Goal: Task Accomplishment & Management: Use online tool/utility

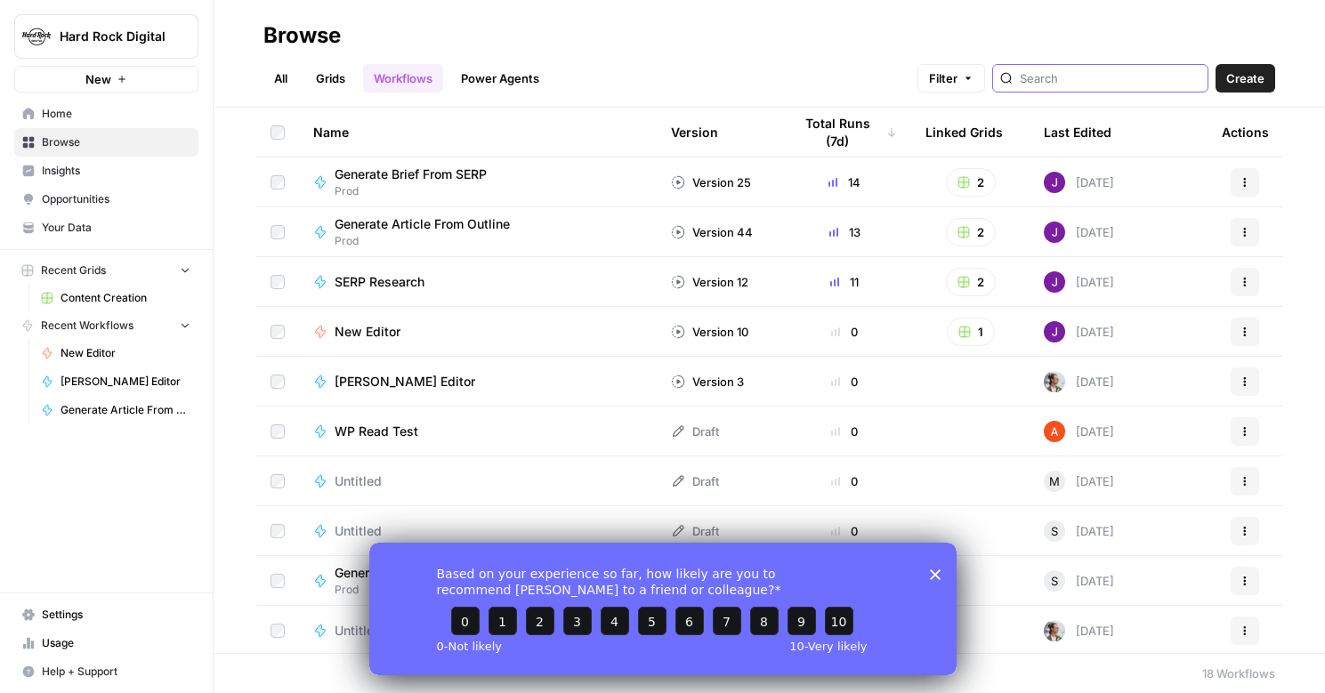
click at [1107, 80] on input "search" at bounding box center [1109, 78] width 181 height 18
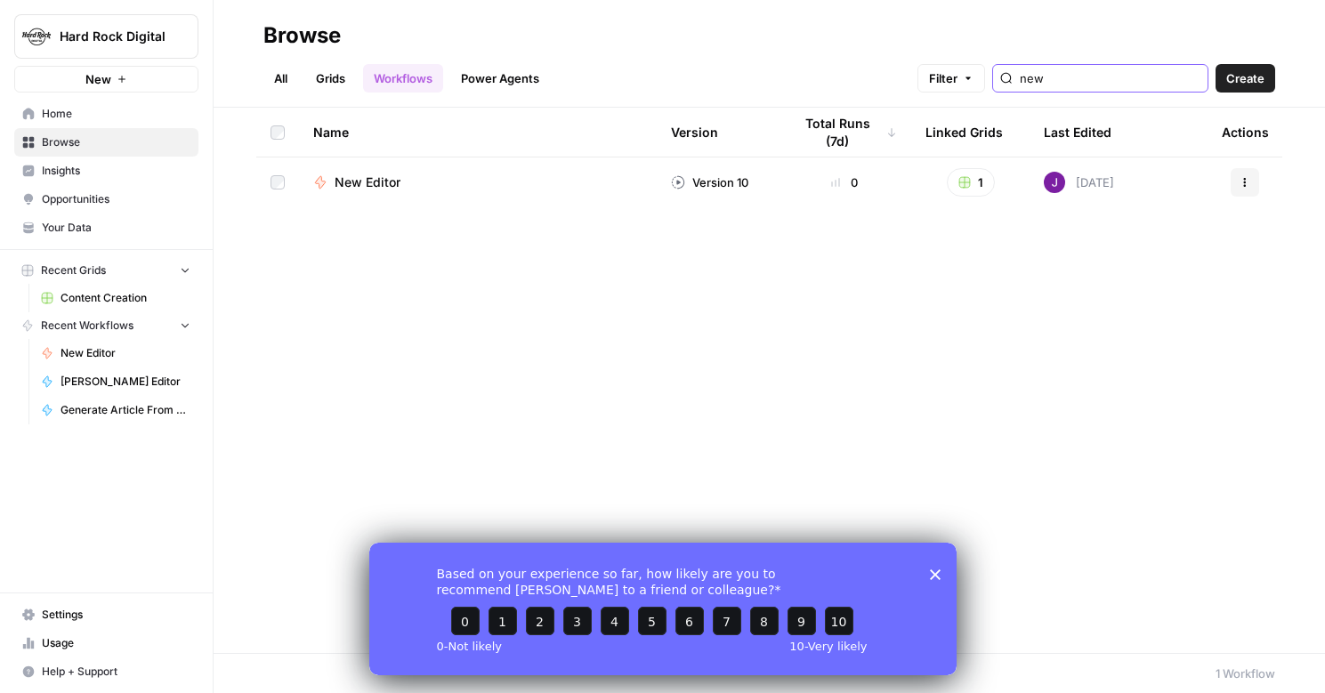
type input "new"
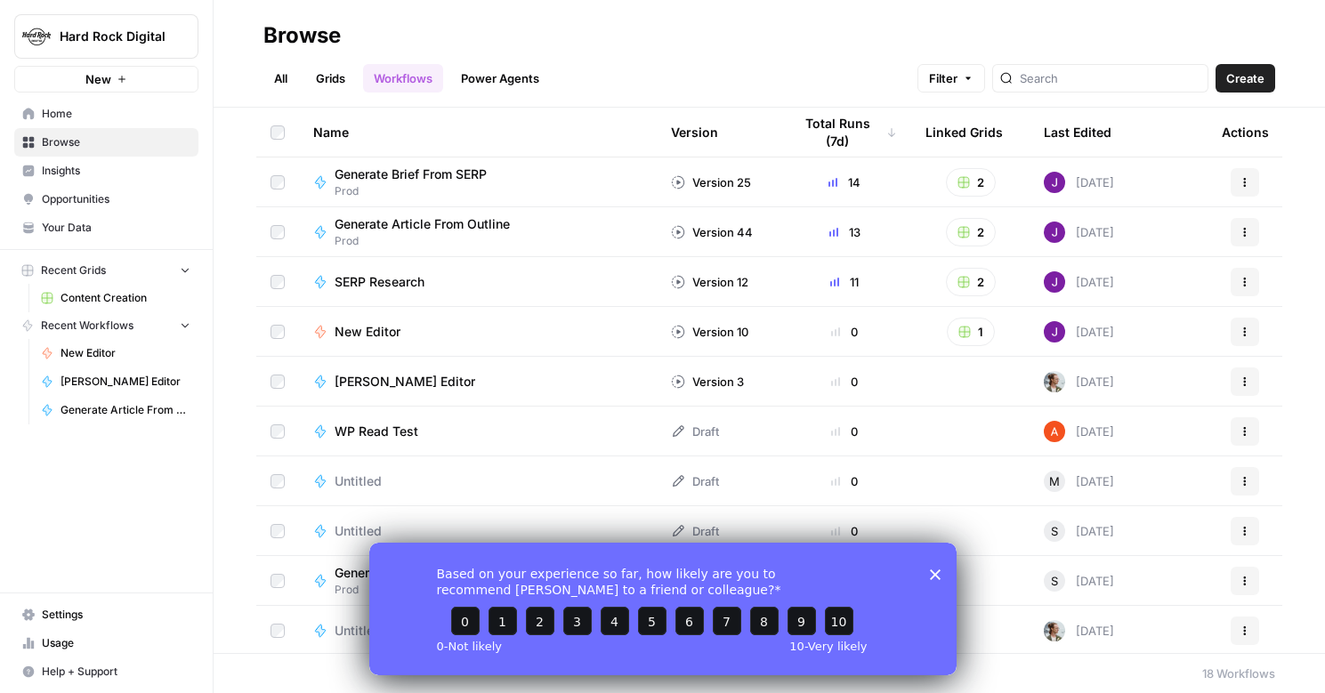
click at [1245, 84] on span "Create" at bounding box center [1245, 78] width 38 height 18
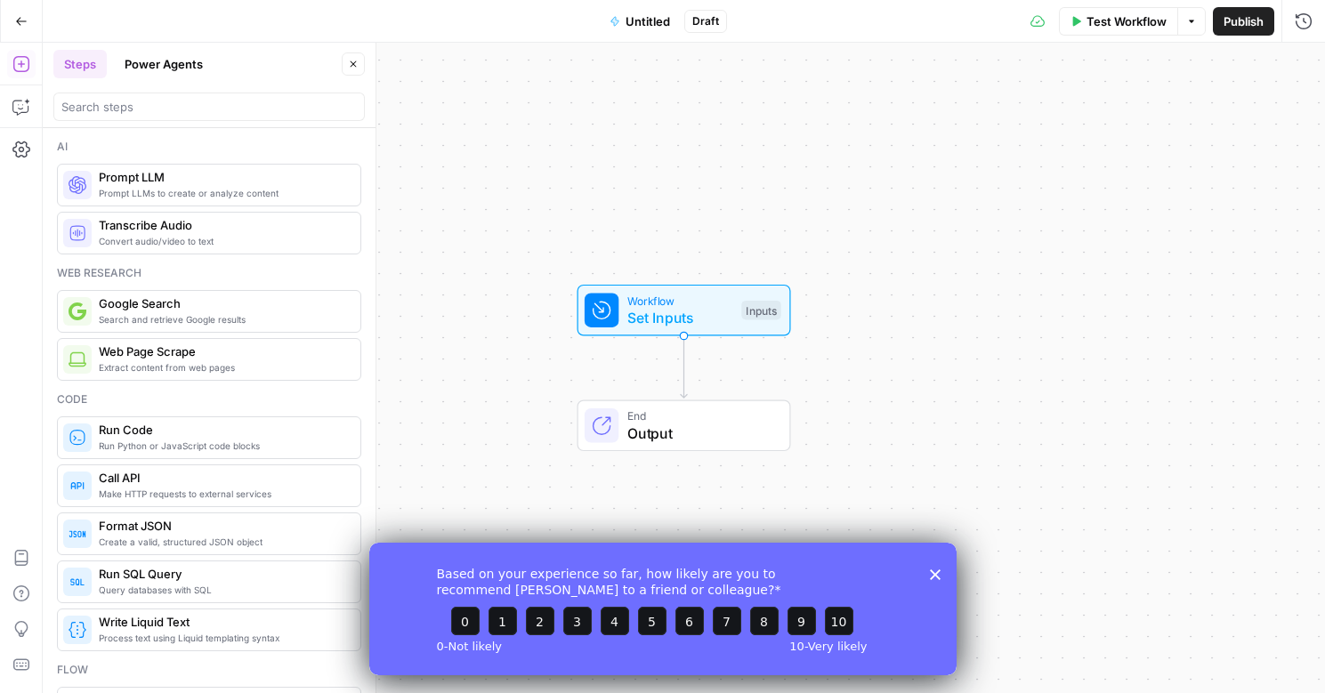
click at [935, 568] on icon "Close survey" at bounding box center [934, 573] width 11 height 11
